Goal: Navigation & Orientation: Find specific page/section

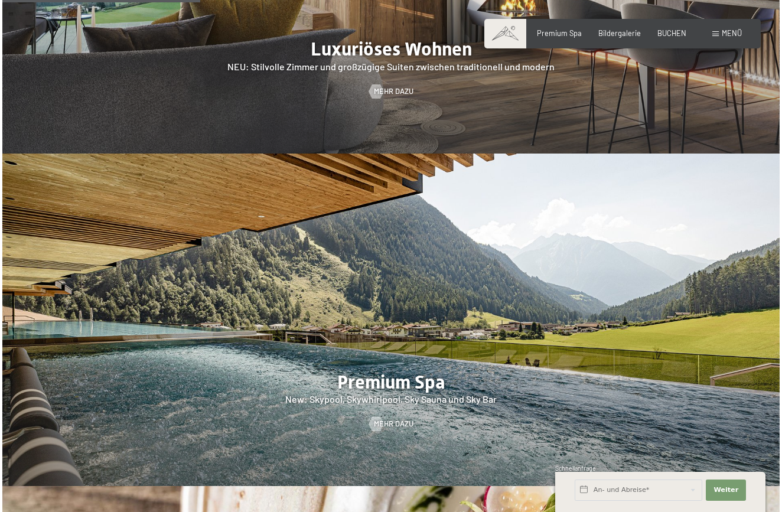
scroll to position [1110, 0]
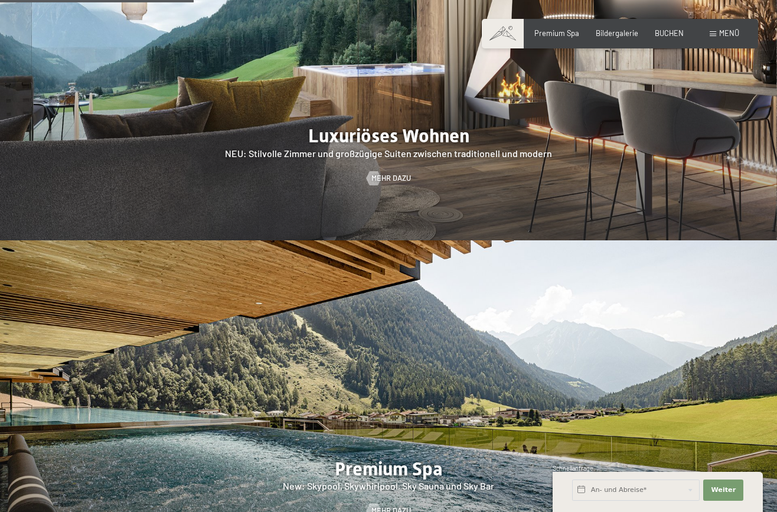
click at [725, 33] on span "Menü" at bounding box center [729, 32] width 20 height 9
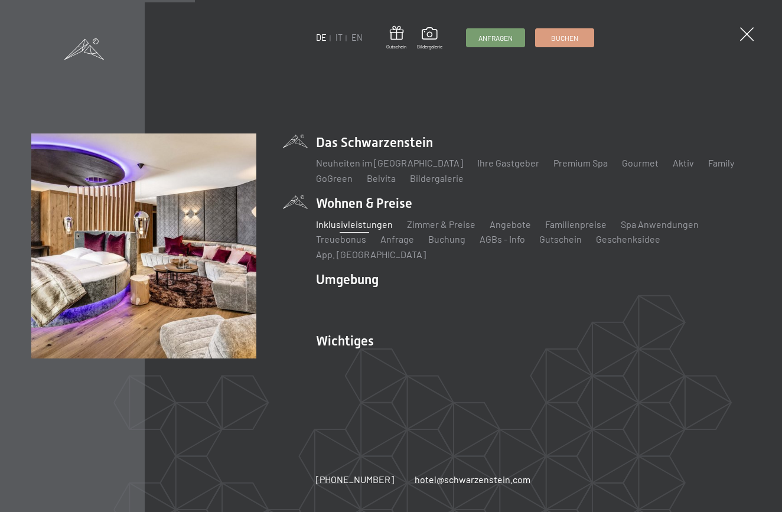
click at [362, 230] on link "Inklusivleistungen" at bounding box center [354, 223] width 77 height 11
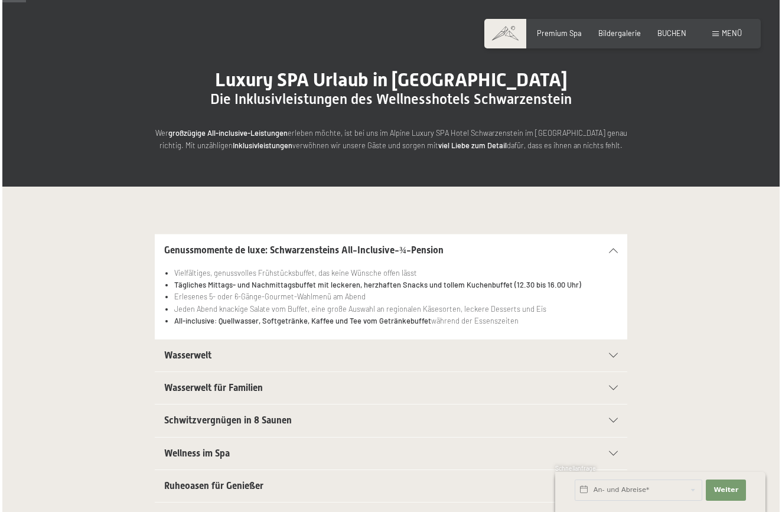
scroll to position [51, 0]
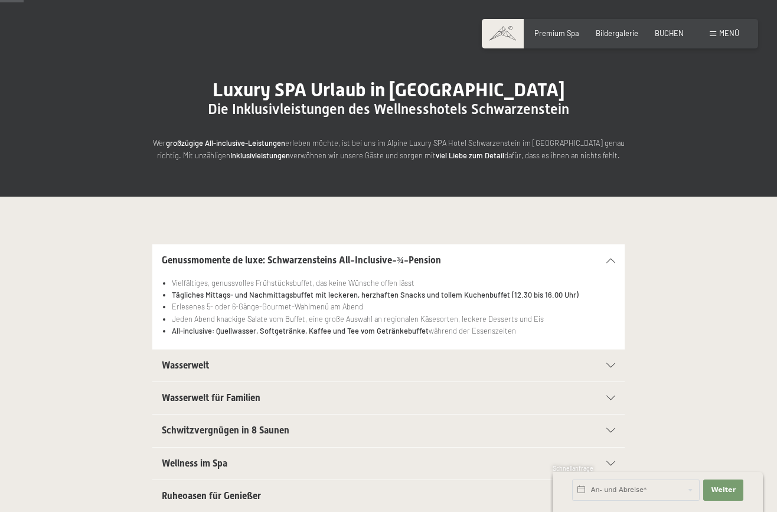
click at [727, 33] on span "Menü" at bounding box center [729, 32] width 20 height 9
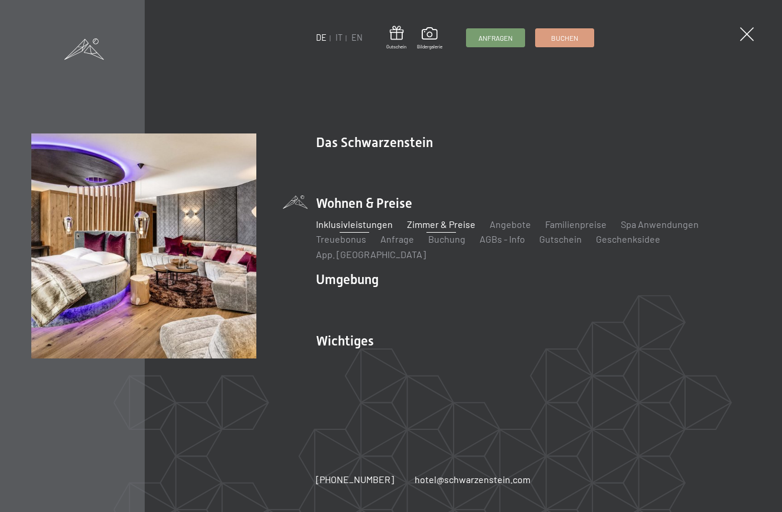
click at [434, 230] on link "Zimmer & Preise" at bounding box center [441, 223] width 68 height 11
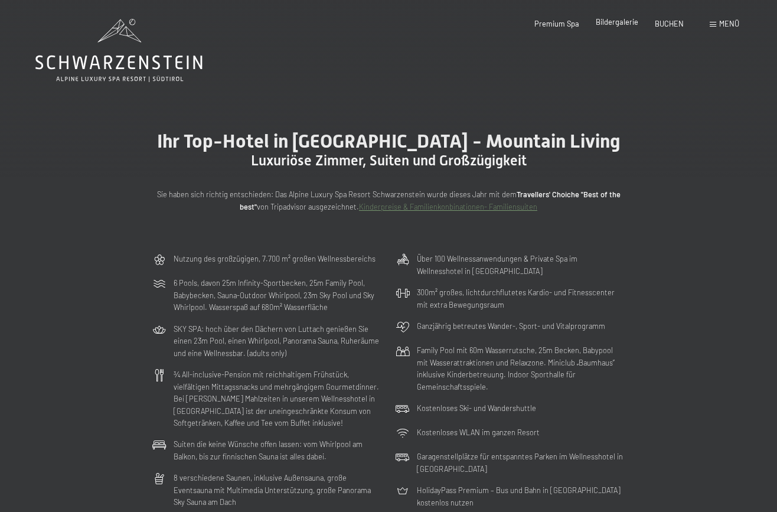
click at [624, 25] on span "Bildergalerie" at bounding box center [617, 21] width 42 height 9
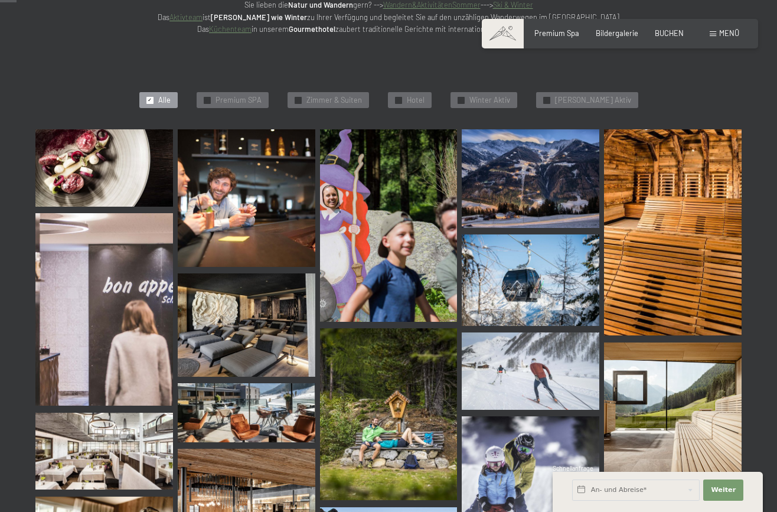
scroll to position [236, 0]
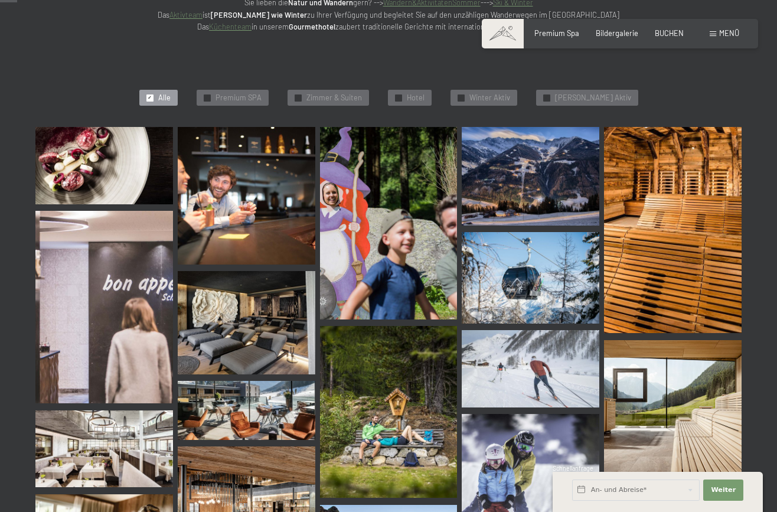
click at [113, 176] on img at bounding box center [104, 165] width 138 height 77
